Goal: Task Accomplishment & Management: Use online tool/utility

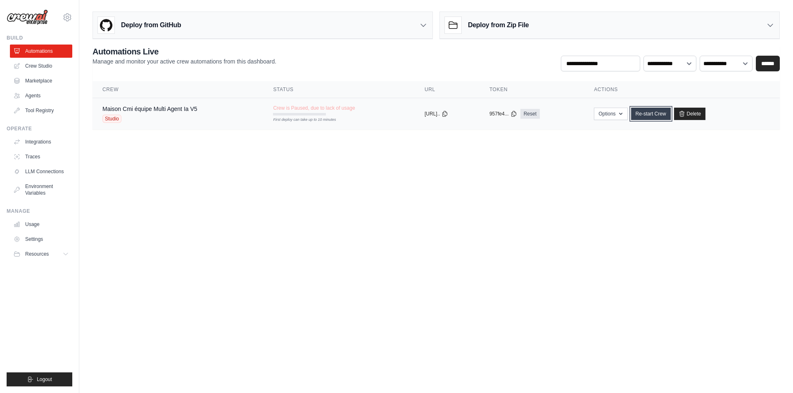
click at [657, 112] on link "Re-start Crew" at bounding box center [651, 114] width 40 height 12
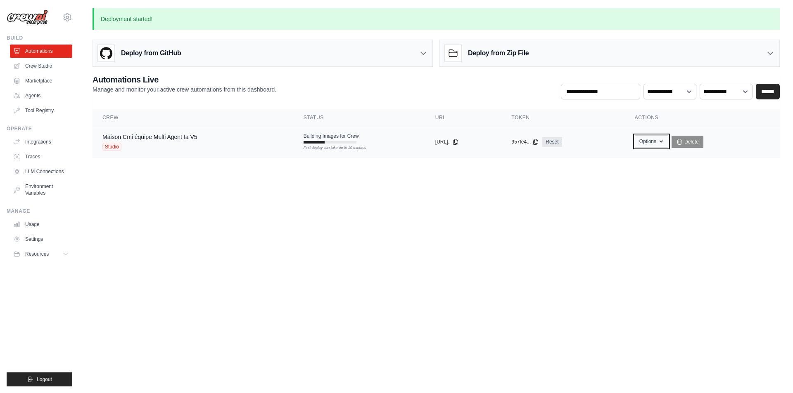
click at [662, 142] on icon "button" at bounding box center [660, 142] width 3 height 2
click at [402, 203] on body "maisoncmi45@gmail.com Settings Build Automations Crew Studio" at bounding box center [396, 196] width 793 height 393
click at [325, 138] on span "Building Images for Crew" at bounding box center [330, 136] width 55 height 7
